Goal: Task Accomplishment & Management: Manage account settings

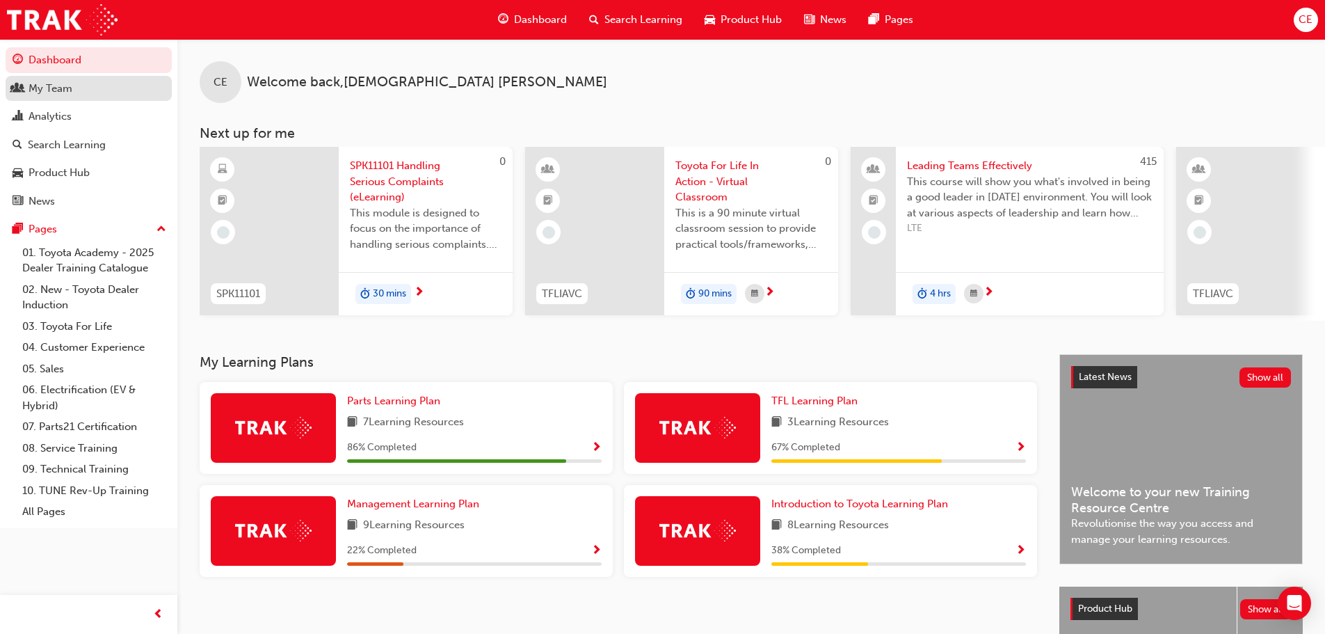
click at [72, 90] on div "My Team" at bounding box center [51, 89] width 44 height 16
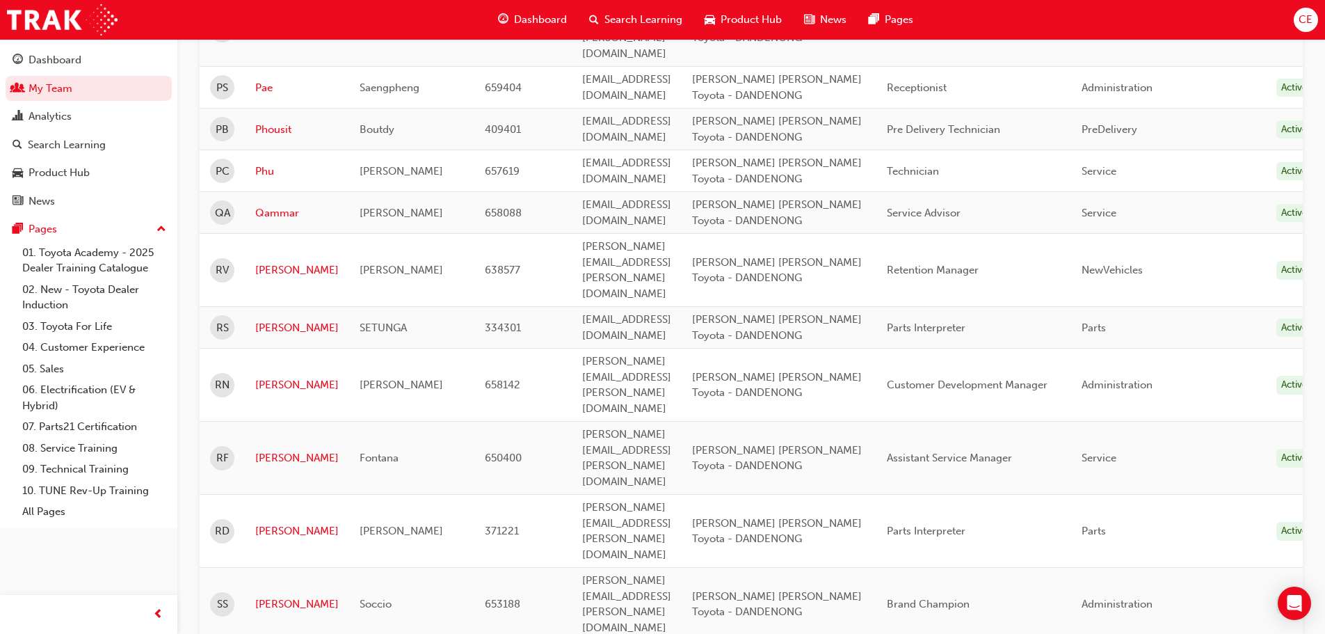
scroll to position [601, 0]
click at [288, 321] on link "[PERSON_NAME]" at bounding box center [296, 329] width 83 height 16
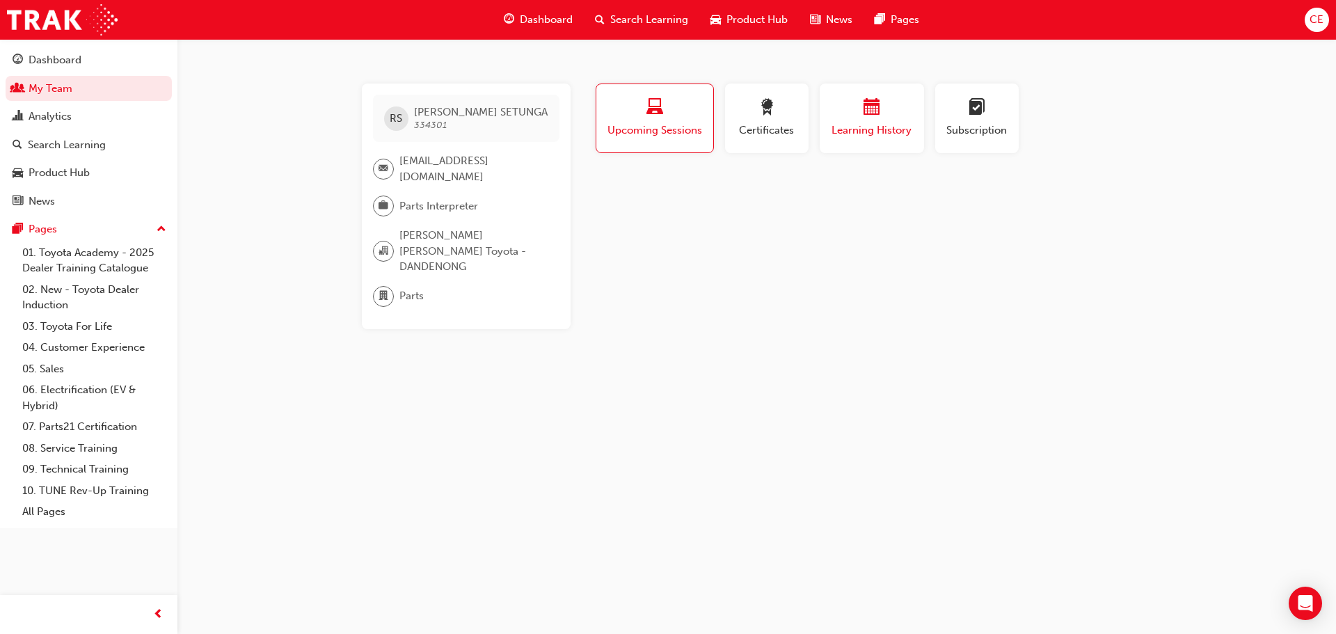
click at [870, 134] on span "Learning History" at bounding box center [871, 130] width 83 height 16
